Goal: Navigation & Orientation: Find specific page/section

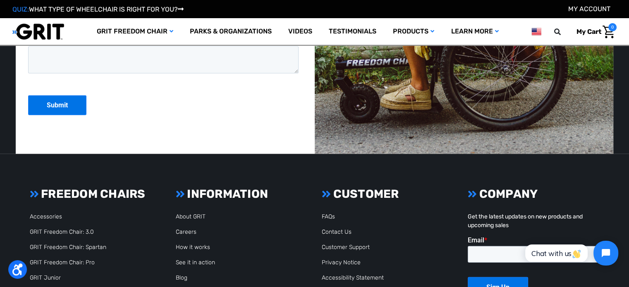
scroll to position [2273, 0]
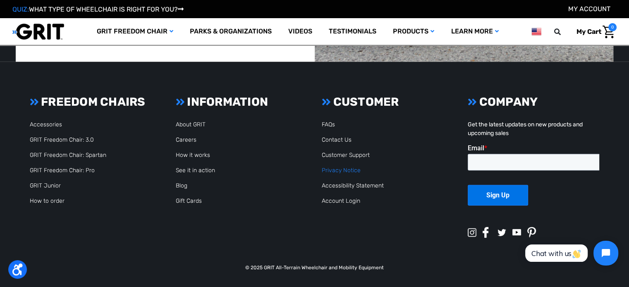
click at [336, 172] on link "Privacy Notice" at bounding box center [341, 170] width 39 height 7
